Goal: Task Accomplishment & Management: Manage account settings

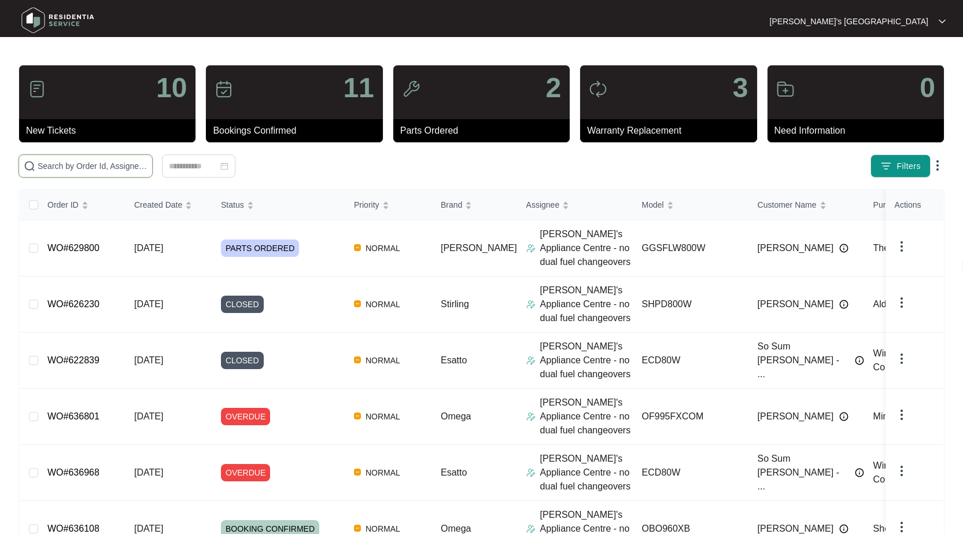
click at [95, 165] on input "text" at bounding box center [93, 166] width 110 height 13
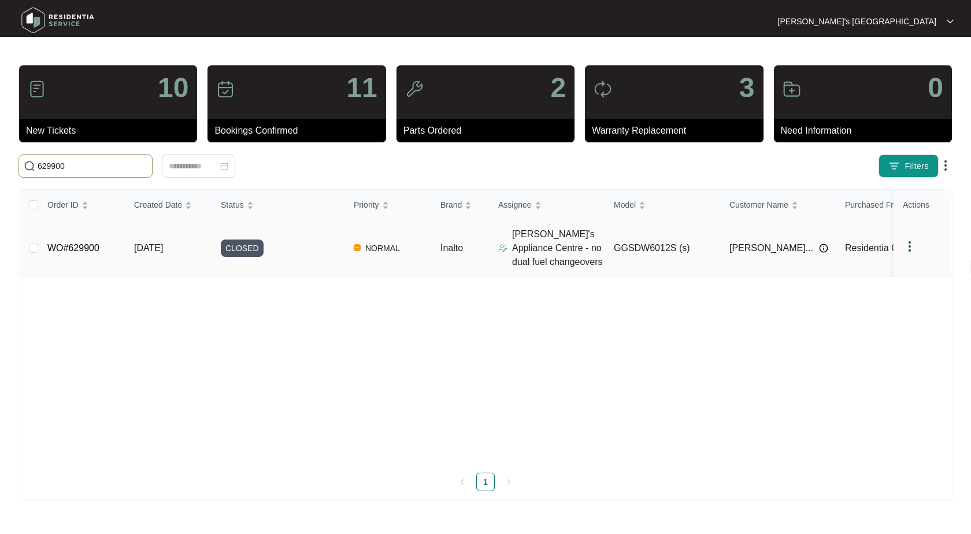
type input "629900"
click at [81, 249] on link "WO#629900" at bounding box center [73, 248] width 52 height 10
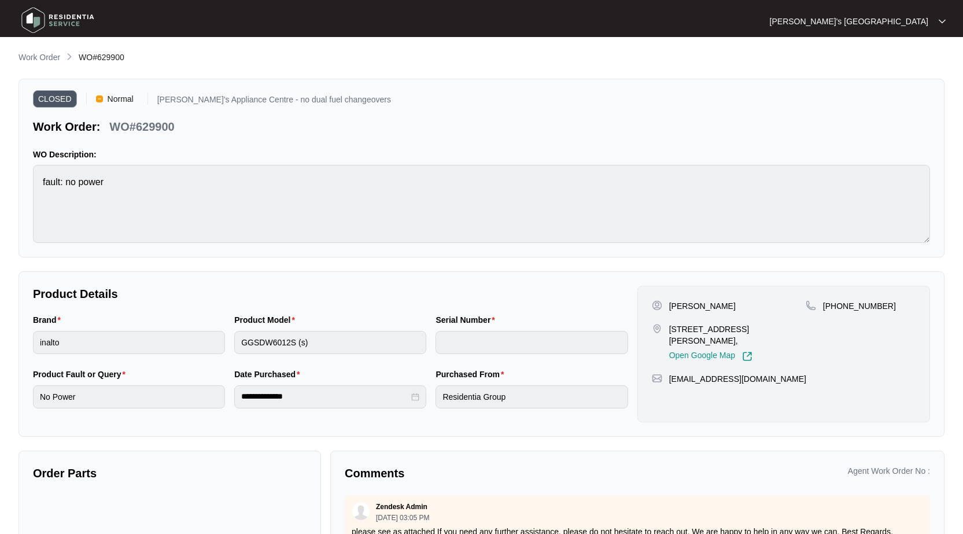
drag, startPoint x: 37, startPoint y: 63, endPoint x: 50, endPoint y: 62, distance: 12.7
click at [36, 63] on link "Work Order" at bounding box center [39, 57] width 46 height 13
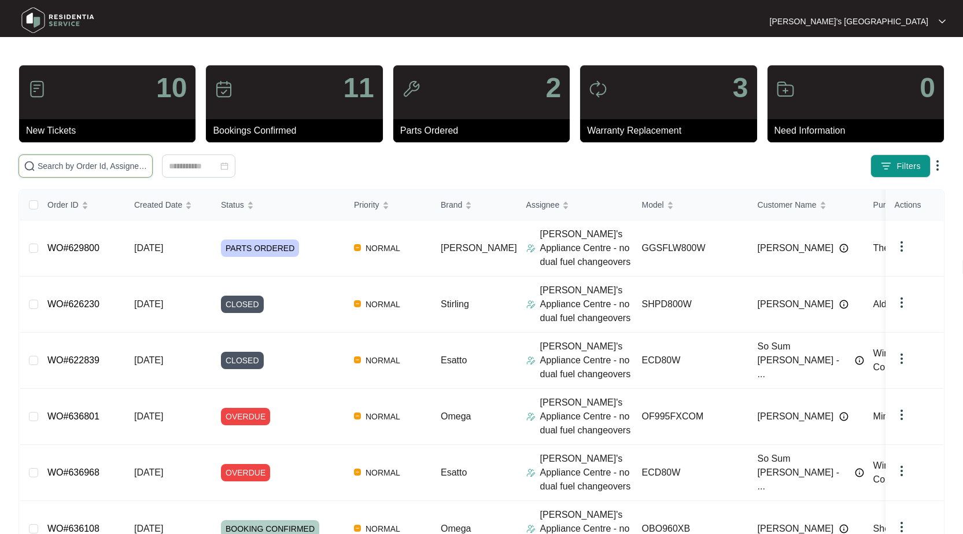
click at [125, 172] on input "text" at bounding box center [93, 166] width 110 height 13
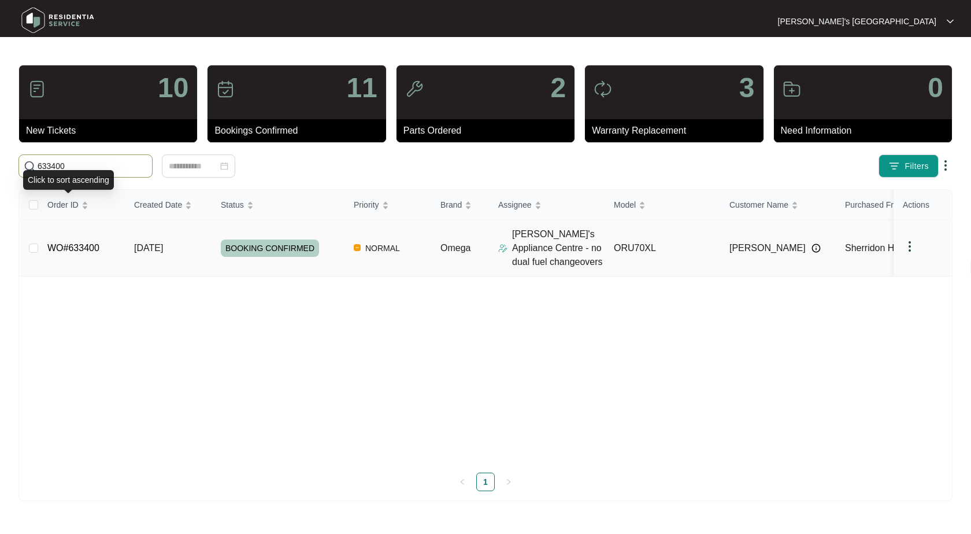
type input "633400"
click at [83, 247] on link "WO#633400" at bounding box center [73, 248] width 52 height 10
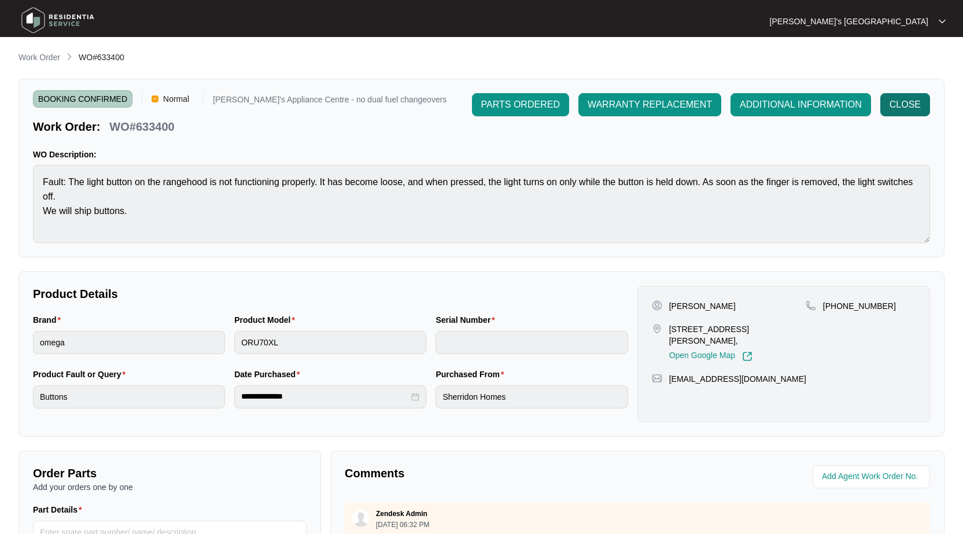
click at [888, 110] on button "CLOSE" at bounding box center [905, 104] width 50 height 23
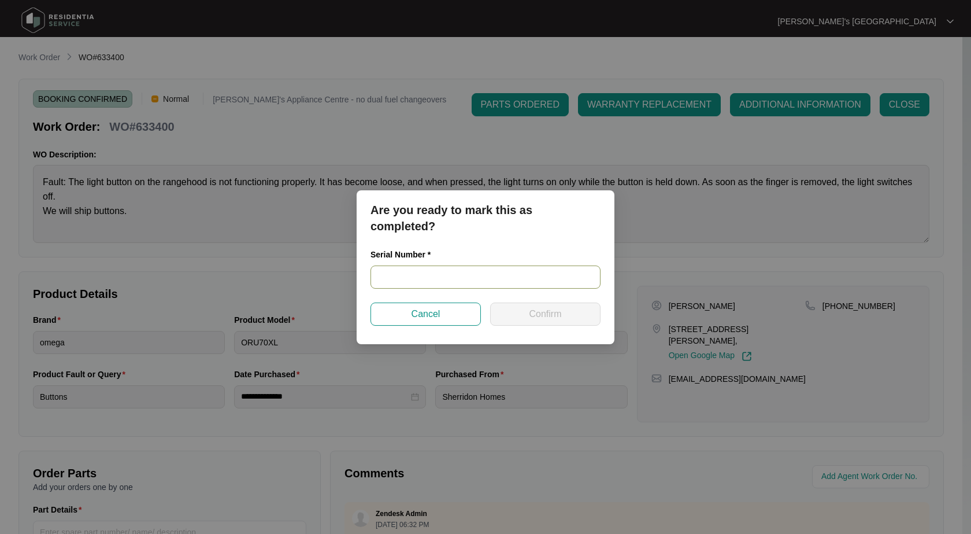
click at [542, 276] on input "text" at bounding box center [486, 276] width 230 height 23
paste input "AT240500516"
type input "AT240500516"
click at [526, 317] on button "Confirm" at bounding box center [545, 313] width 110 height 23
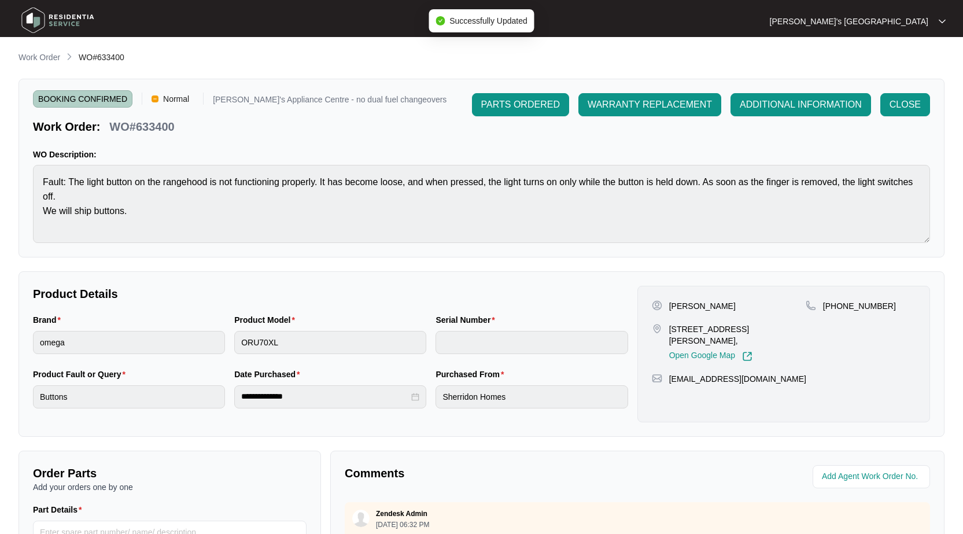
type input "AT240500516"
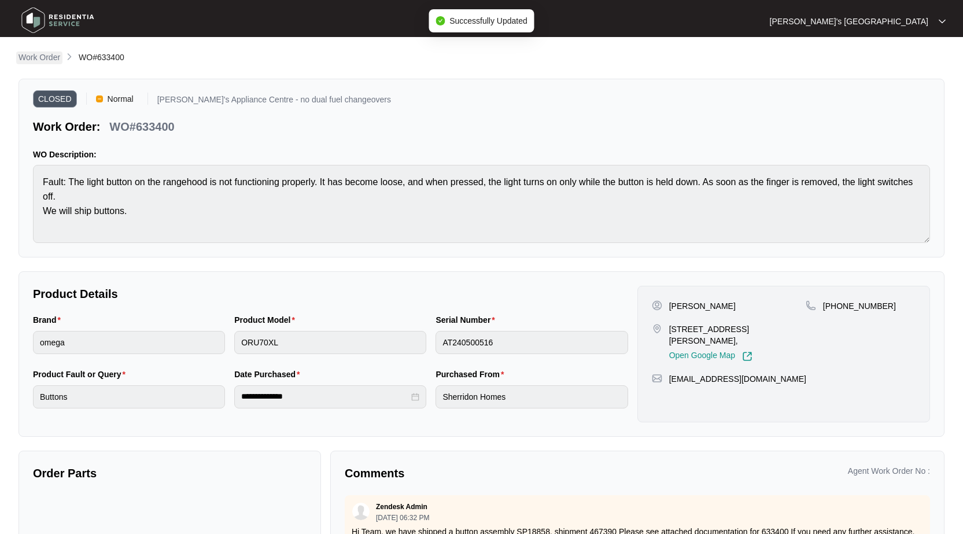
click at [36, 61] on p "Work Order" at bounding box center [40, 57] width 42 height 12
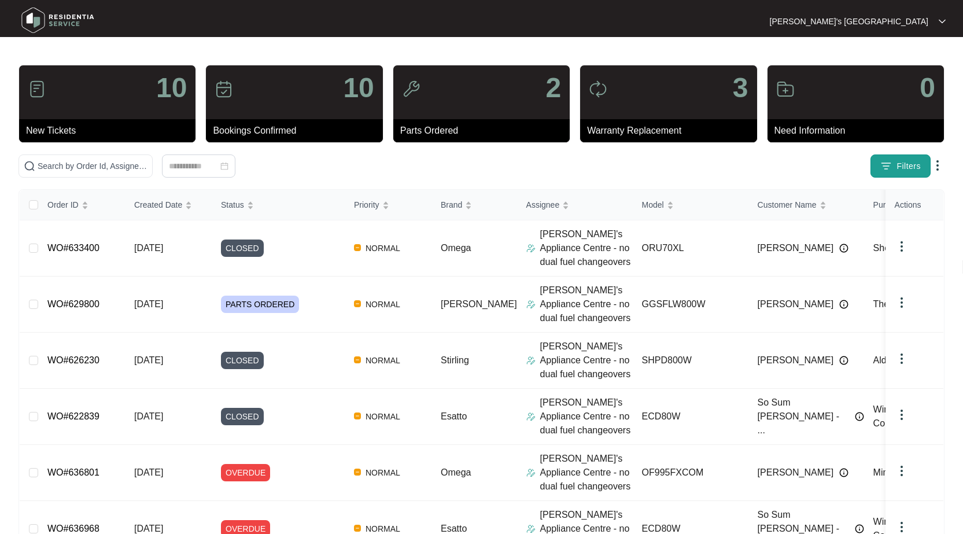
click at [893, 171] on button "Filters" at bounding box center [900, 165] width 60 height 23
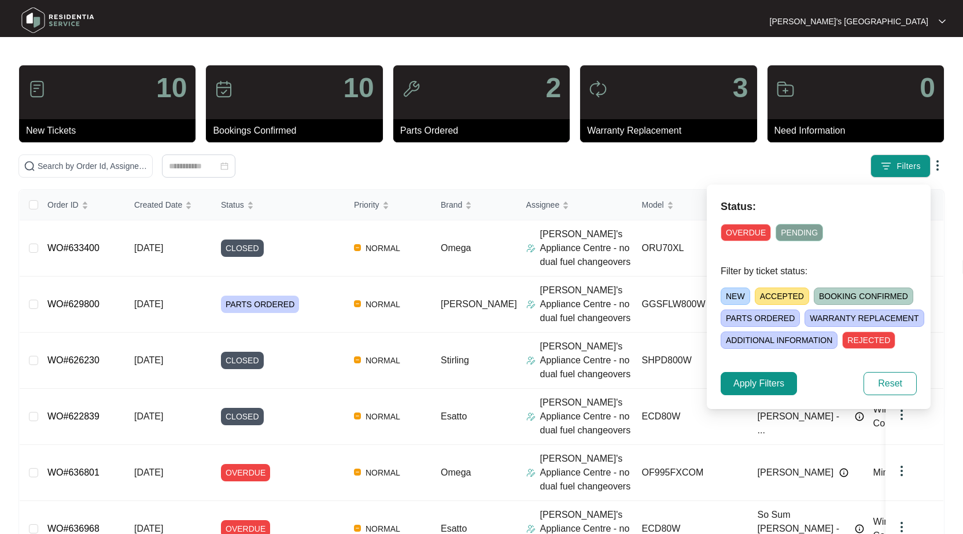
click at [737, 295] on span "NEW" at bounding box center [735, 295] width 29 height 17
click at [784, 290] on span "ACCEPTED" at bounding box center [784, 295] width 54 height 17
click at [764, 379] on span "Apply Filters" at bounding box center [758, 383] width 51 height 14
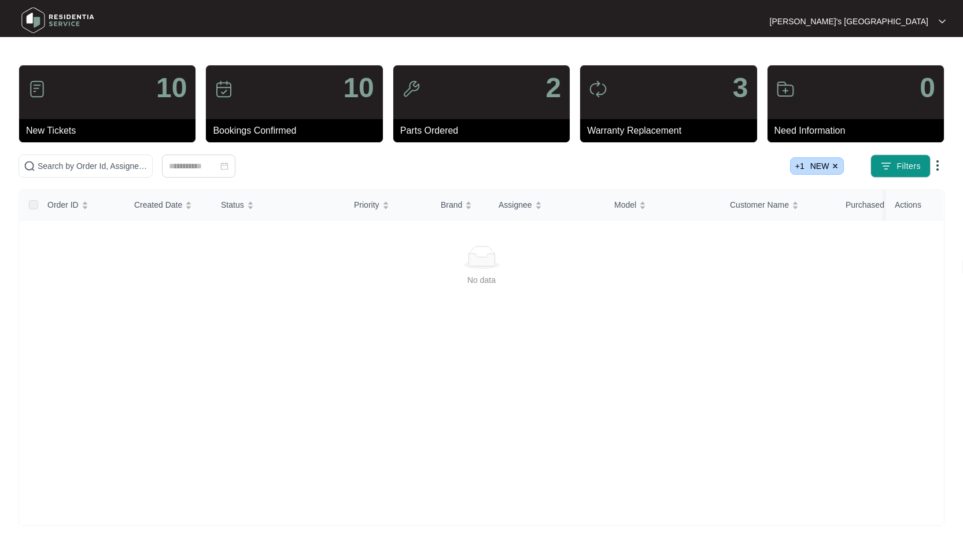
click at [811, 161] on span "+ 1 NEW" at bounding box center [817, 165] width 54 height 17
click at [836, 164] on img at bounding box center [835, 165] width 7 height 7
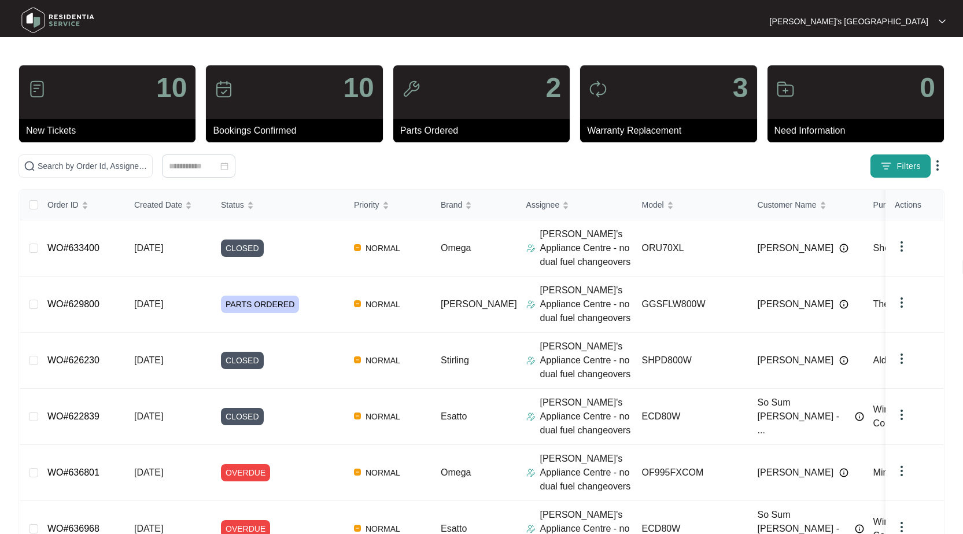
click at [901, 162] on span "Filters" at bounding box center [908, 166] width 24 height 12
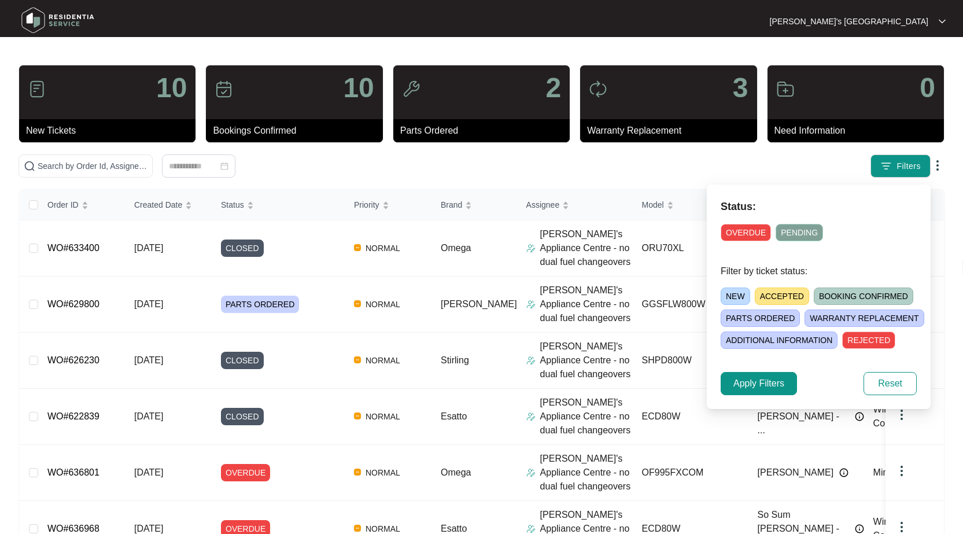
click at [738, 224] on span "OVERDUE" at bounding box center [746, 232] width 50 height 17
click at [775, 384] on span "Apply Filters" at bounding box center [758, 383] width 51 height 14
